Goal: Find specific page/section: Find specific page/section

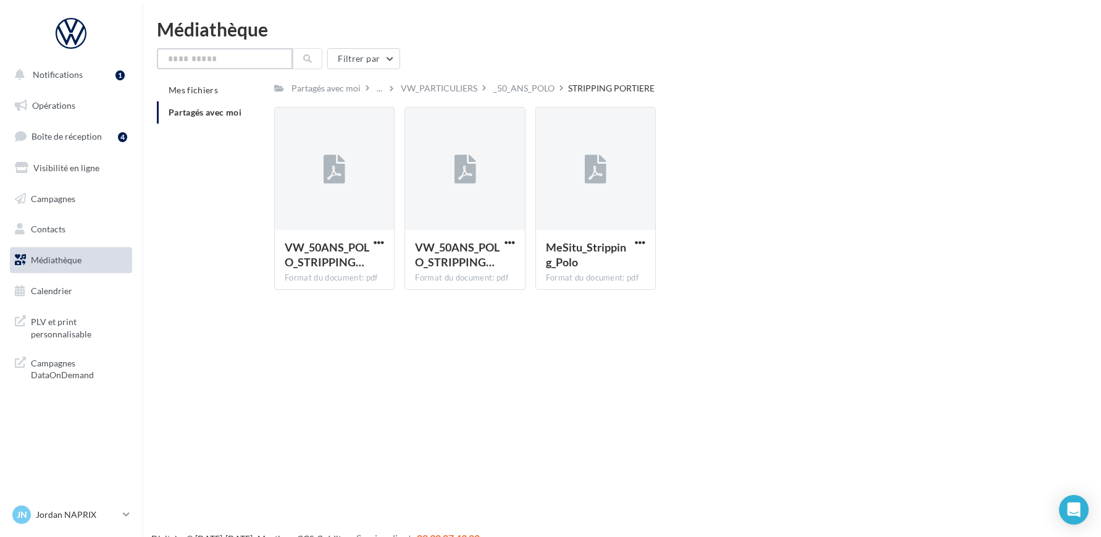
click at [222, 60] on input "text" at bounding box center [225, 58] width 136 height 21
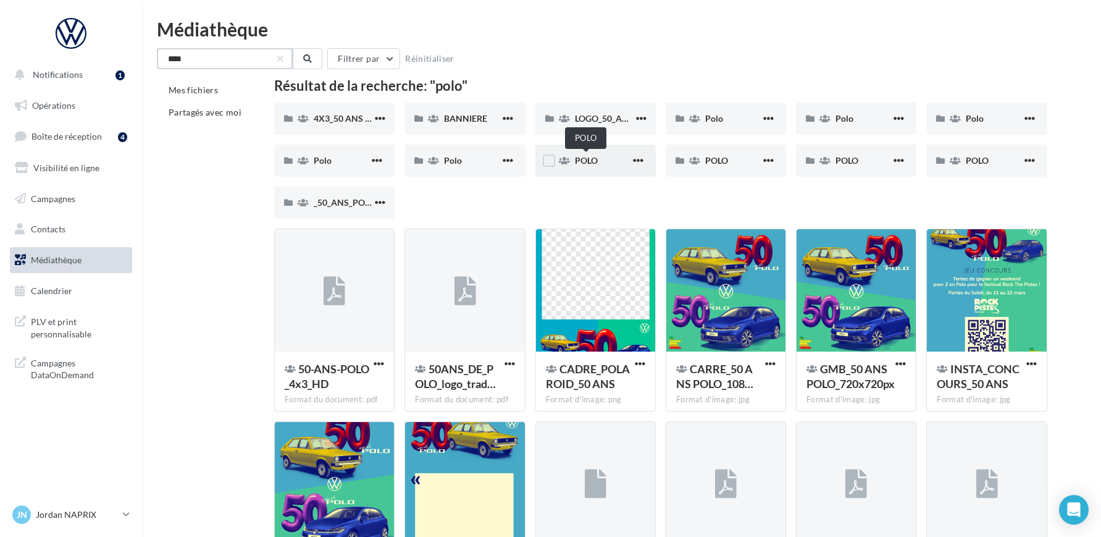
type input "****"
click at [590, 162] on span "POLO" at bounding box center [586, 160] width 23 height 10
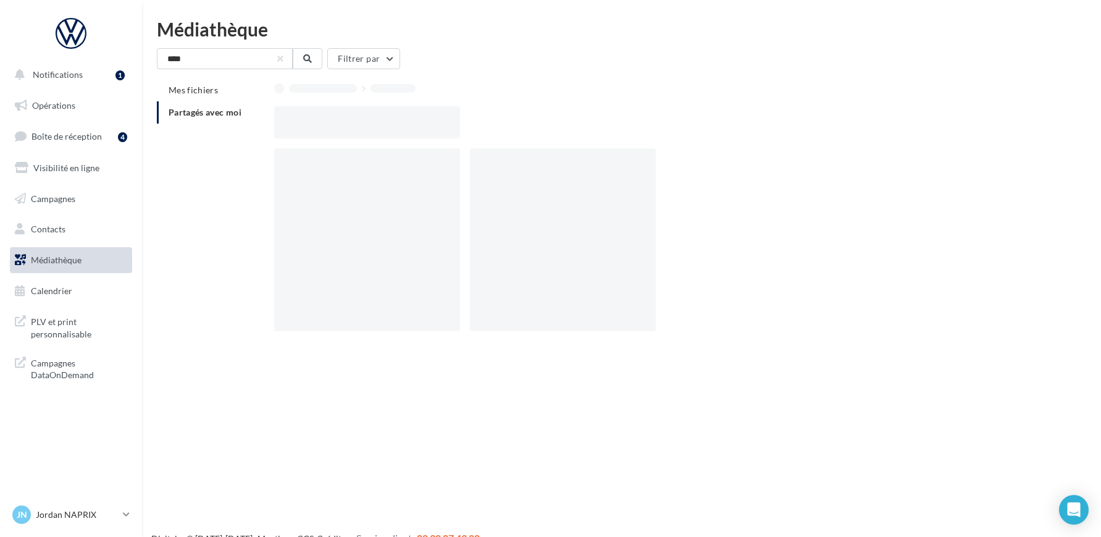
click at [590, 162] on div at bounding box center [563, 239] width 186 height 183
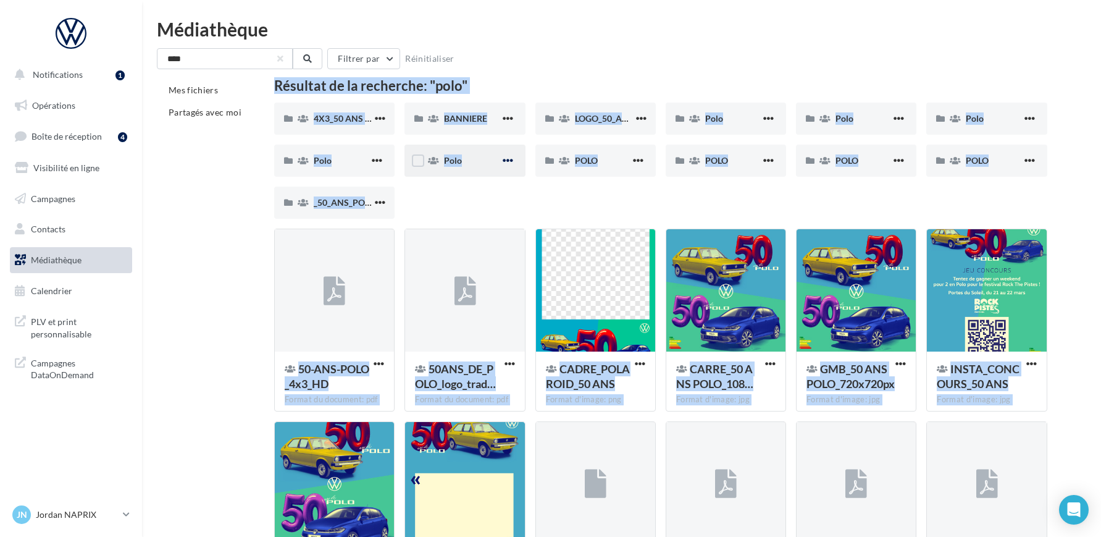
click at [510, 162] on span "button" at bounding box center [508, 160] width 10 height 10
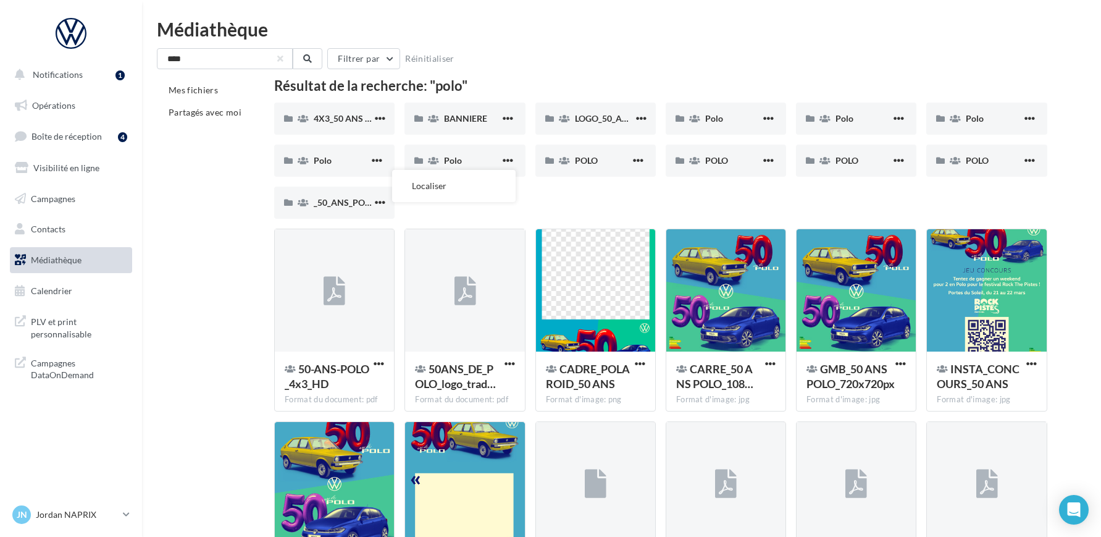
click at [583, 204] on div "4X3_50 ANS POLO 4X3_50 ANS POLO BANNIERE BANNIERE LOGO_50_ANS_POLO LOGO_50_ANS_…" at bounding box center [665, 165] width 783 height 126
click at [976, 164] on span "POLO" at bounding box center [977, 160] width 23 height 10
click at [856, 155] on span "POLO" at bounding box center [846, 160] width 23 height 10
click at [750, 165] on div "POLO" at bounding box center [733, 160] width 56 height 12
click at [595, 157] on span "POLO" at bounding box center [586, 160] width 23 height 10
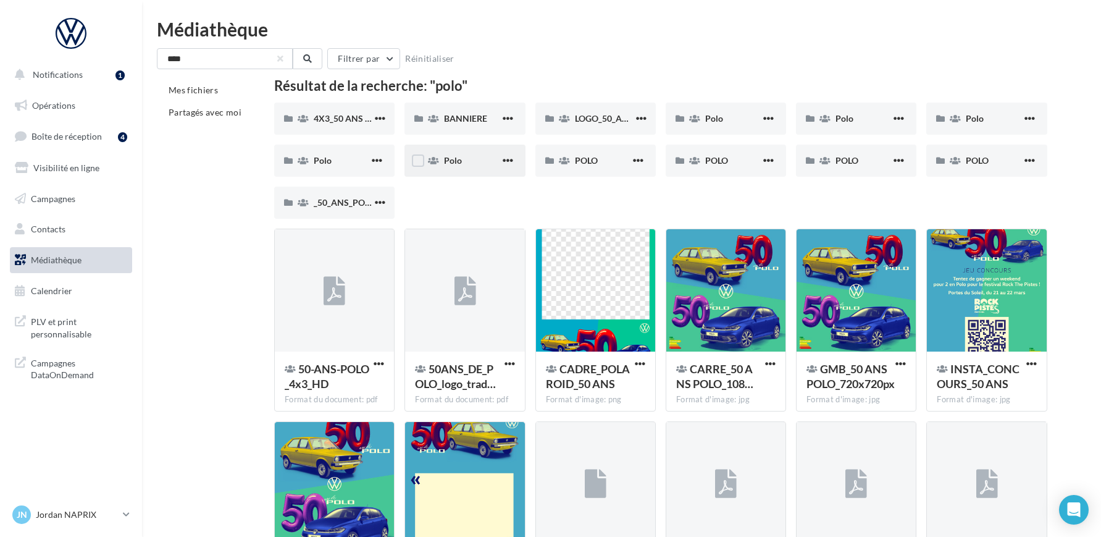
click at [489, 164] on div "Polo" at bounding box center [472, 160] width 56 height 12
